Goal: Task Accomplishment & Management: Complete application form

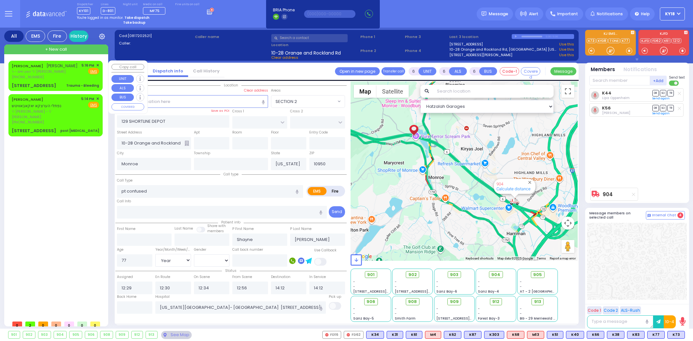
select select
select select "Year"
select select "[DEMOGRAPHIC_DATA]"
click at [81, 36] on link "History" at bounding box center [78, 36] width 19 height 11
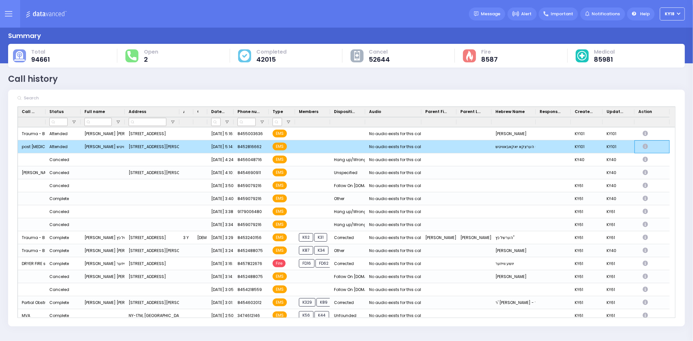
click at [647, 148] on icon "Press SPACE to deselect this row." at bounding box center [646, 147] width 7 height 6
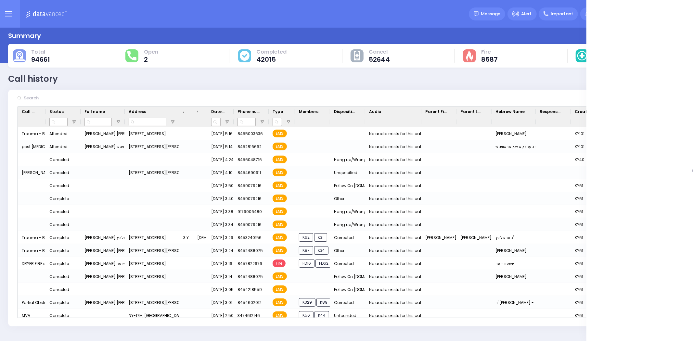
select select
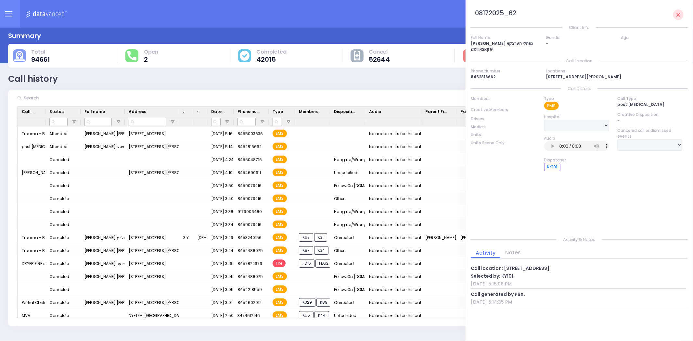
click at [46, 11] on img at bounding box center [47, 14] width 43 height 8
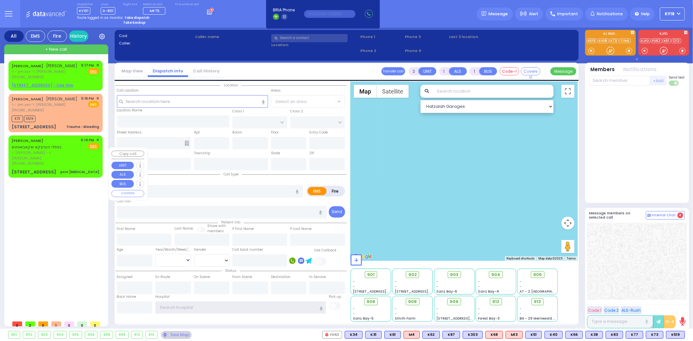
type input "ky18"
click at [61, 150] on div "NAFTULA HERTZKE JACOBOWITZ נפתלי הערצקא יאקאבאוויטש" at bounding box center [45, 143] width 67 height 13
select select
type input "post [MEDICAL_DATA]"
radio input "true"
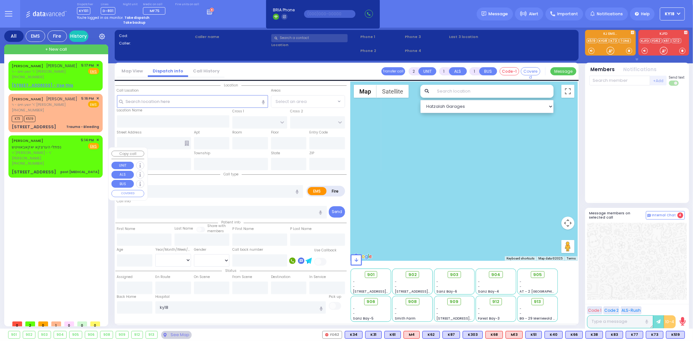
type input "NAFTULA HERTZKE"
type input "JACOBOWITZ"
select select
type input "17:14"
select select "Hatzalah Garages"
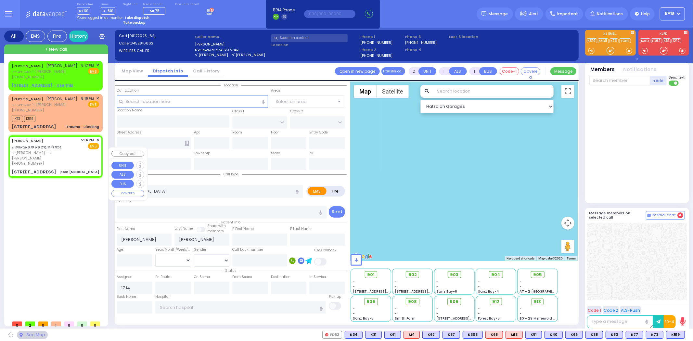
type input "LONGBOW RD"
type input "[STREET_ADDRESS]"
type input "Suffern"
type input "[US_STATE]"
type input "10901"
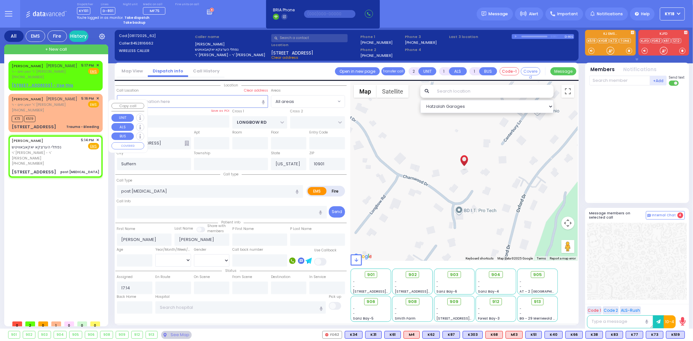
click at [68, 130] on div "6 MAGLENITZ ST 404 Trauma - Bleeding" at bounding box center [55, 127] width 87 height 6
select select
type input "Trauma - Bleeding"
radio input "true"
type input "ARON JOSEPH"
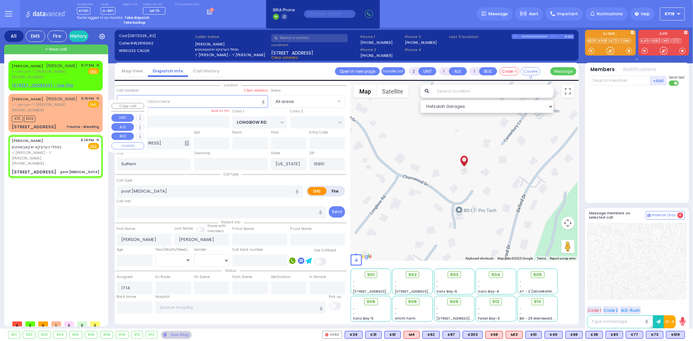
type input "SPILLMAN"
select select
type input "17:16"
type input "17:17"
select select "Hatzalah Garages"
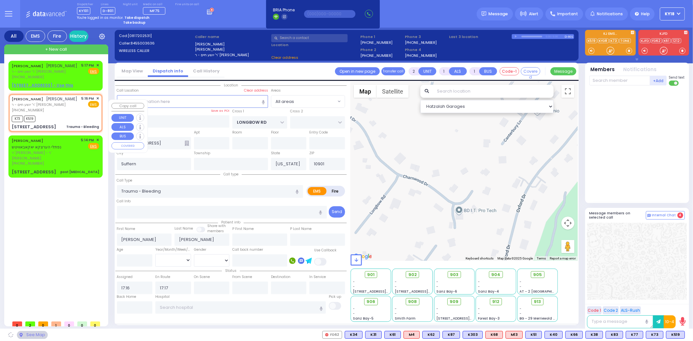
type input "S.M. ROSMER RD"
type input "CHUST RD"
type input "6 MAGLENITZ ST"
type input "404"
type input "Monroe"
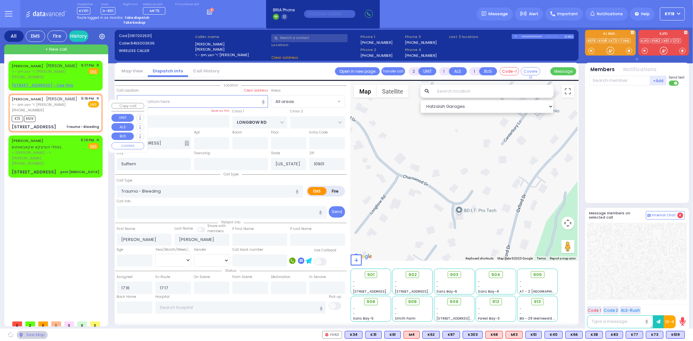
type input "10950"
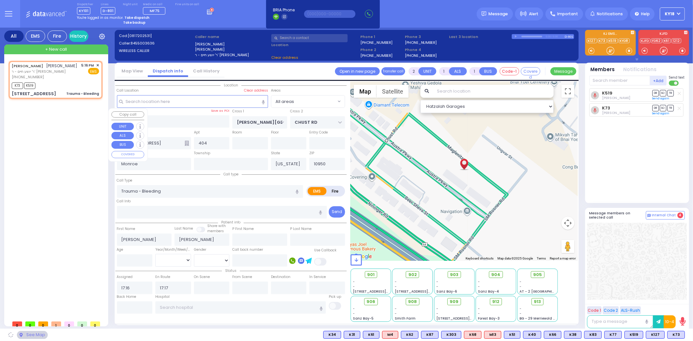
select select
radio input "true"
select select
type input "17:27"
select select "Hatzalah Garages"
